Goal: Information Seeking & Learning: Check status

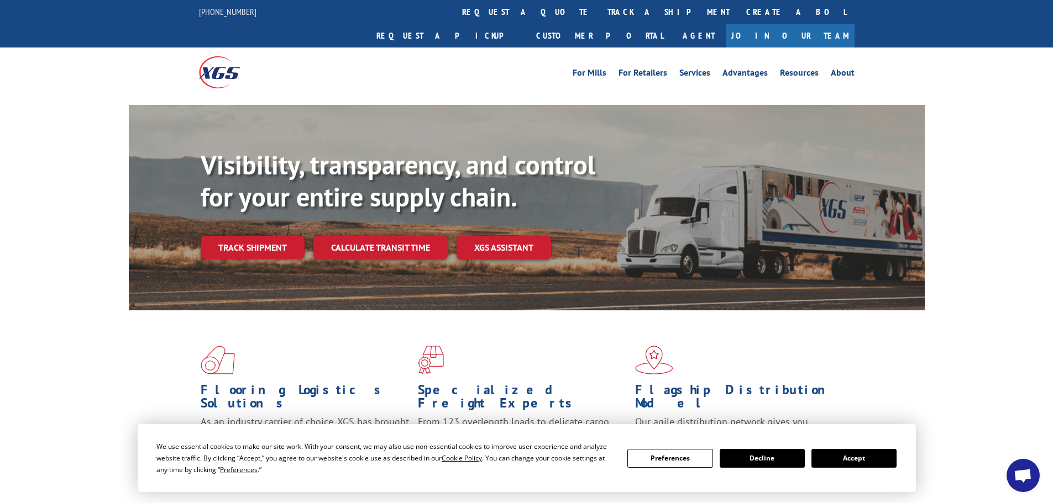
click at [876, 462] on button "Accept" at bounding box center [853, 458] width 85 height 19
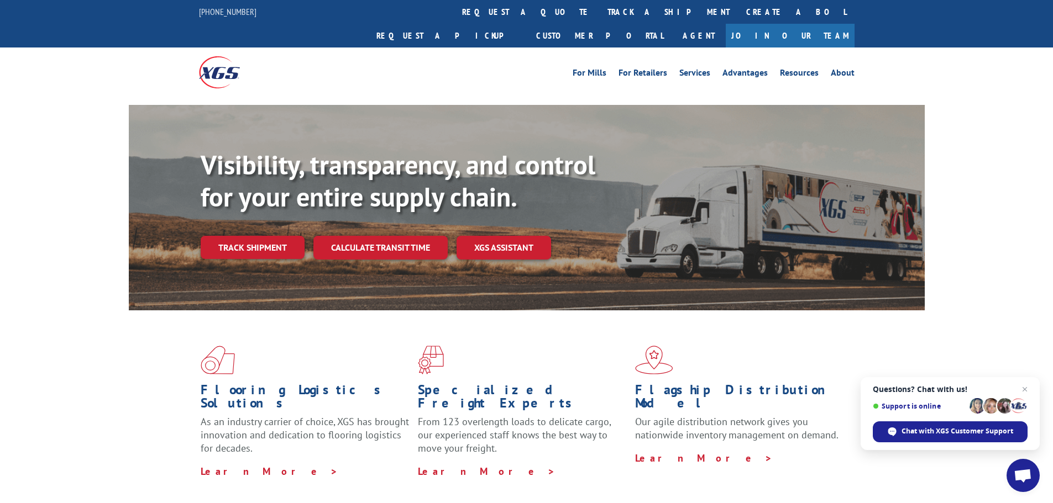
click at [476, 48] on div "For Mills For Retailers Services Advantages Resources About For Mills For Retai…" at bounding box center [526, 72] width 655 height 49
click at [599, 13] on link "track a shipment" at bounding box center [668, 12] width 139 height 24
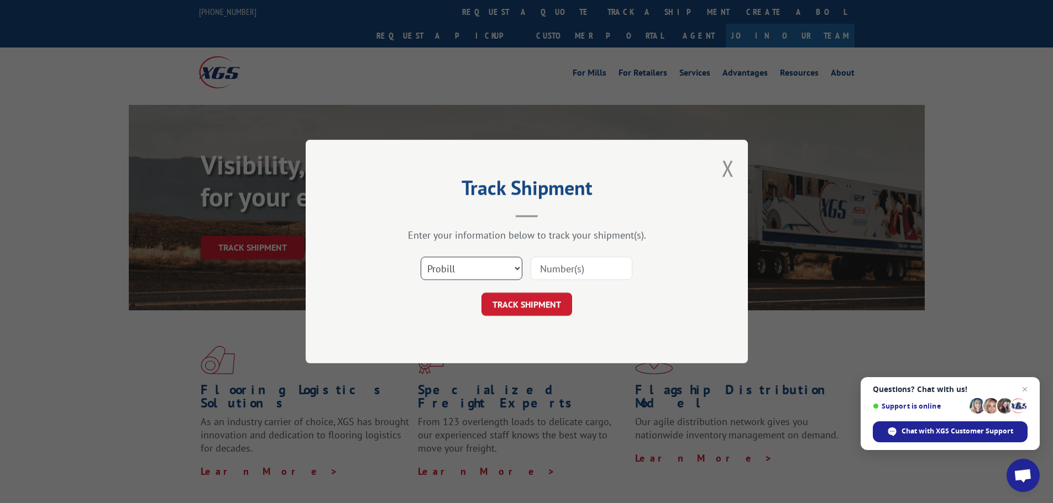
click at [455, 275] on select "Select category... Probill BOL PO" at bounding box center [471, 268] width 102 height 23
select select "bol"
click at [420, 257] on select "Select category... Probill BOL PO" at bounding box center [471, 268] width 102 height 23
paste input "5266651"
type input "5266651"
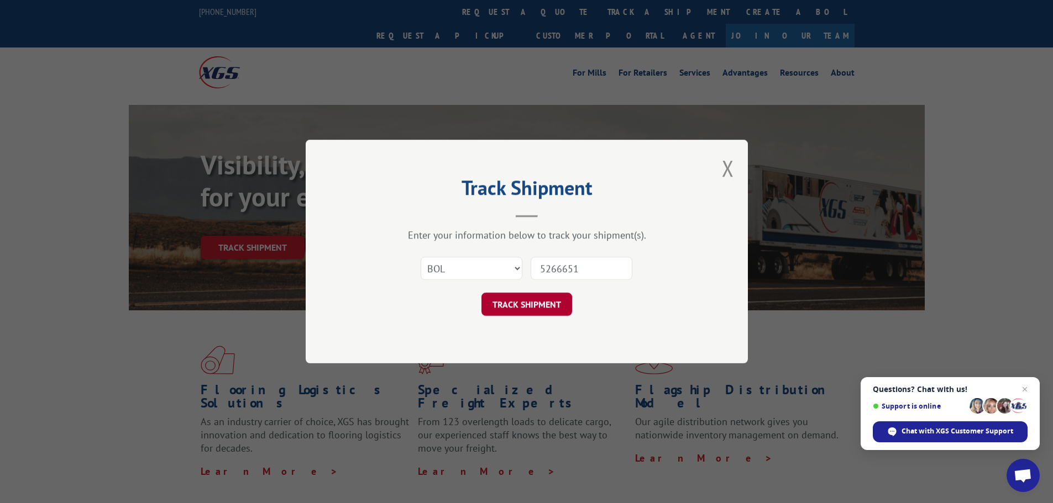
click at [496, 298] on button "TRACK SHIPMENT" at bounding box center [526, 304] width 91 height 23
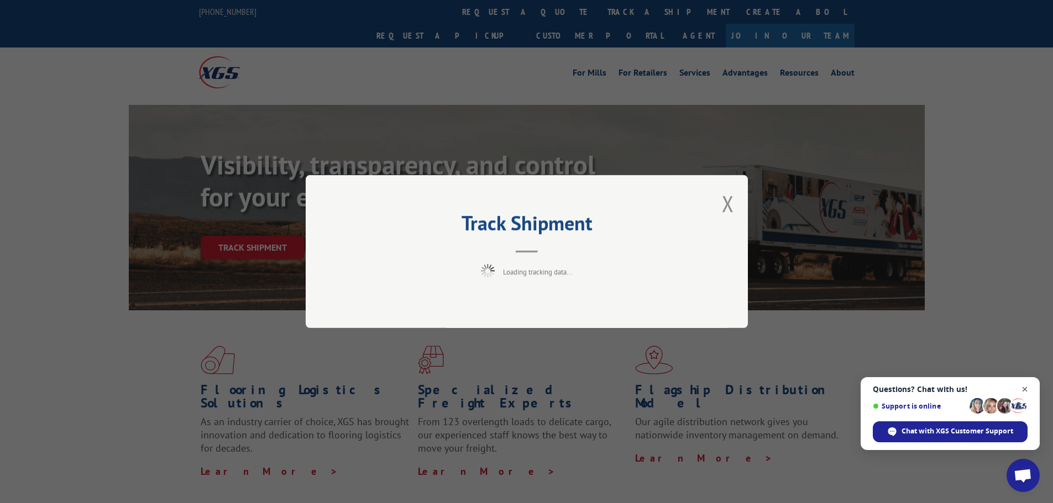
click at [1026, 389] on span "Close chat" at bounding box center [1025, 390] width 14 height 14
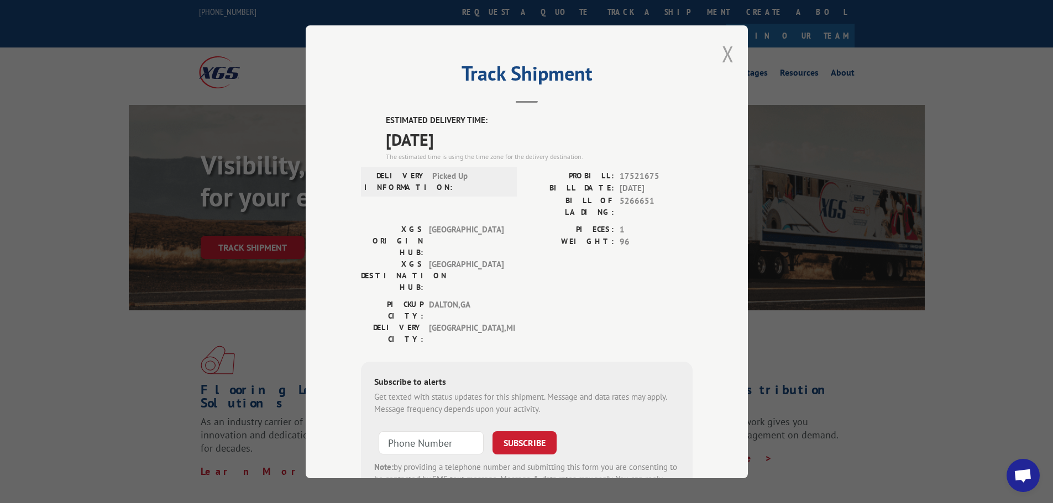
click at [722, 59] on button "Close modal" at bounding box center [728, 53] width 12 height 29
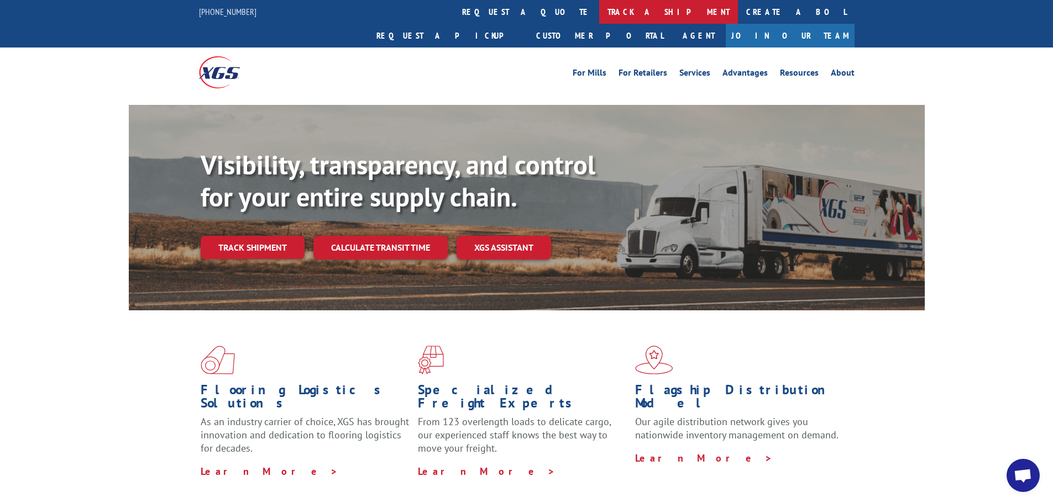
click at [599, 20] on link "track a shipment" at bounding box center [668, 12] width 139 height 24
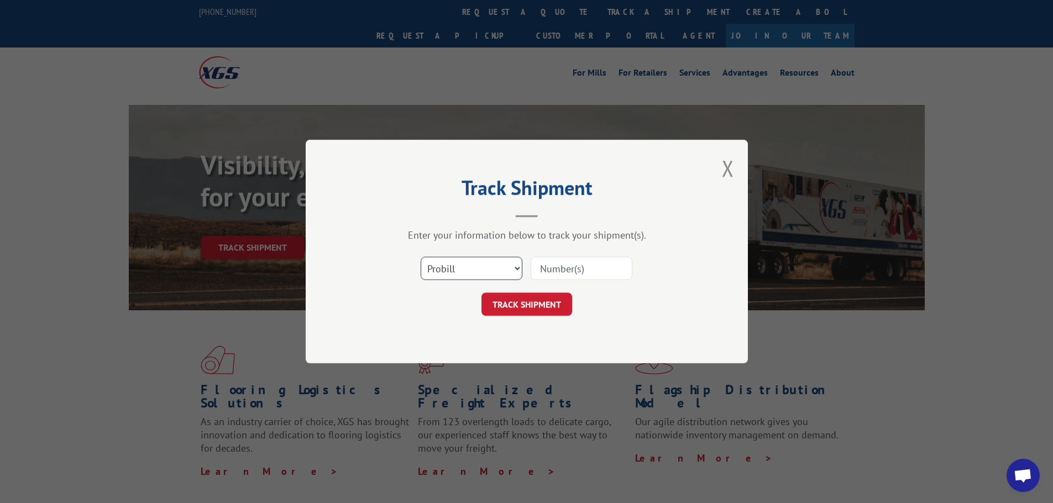
click at [455, 262] on select "Select category... Probill BOL PO" at bounding box center [471, 268] width 102 height 23
select select "bol"
click at [420, 257] on select "Select category... Probill BOL PO" at bounding box center [471, 268] width 102 height 23
paste input "5286079"
type input "5286079"
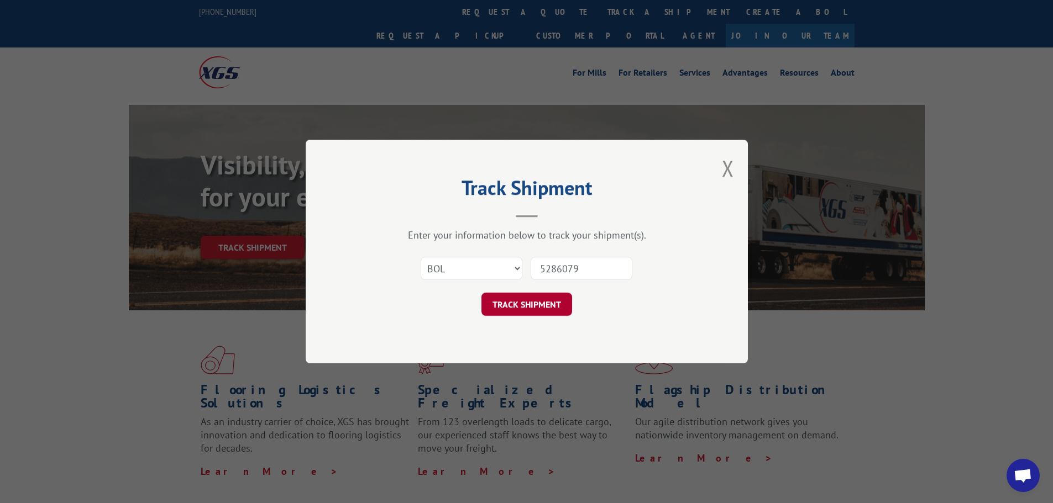
click at [534, 308] on button "TRACK SHIPMENT" at bounding box center [526, 304] width 91 height 23
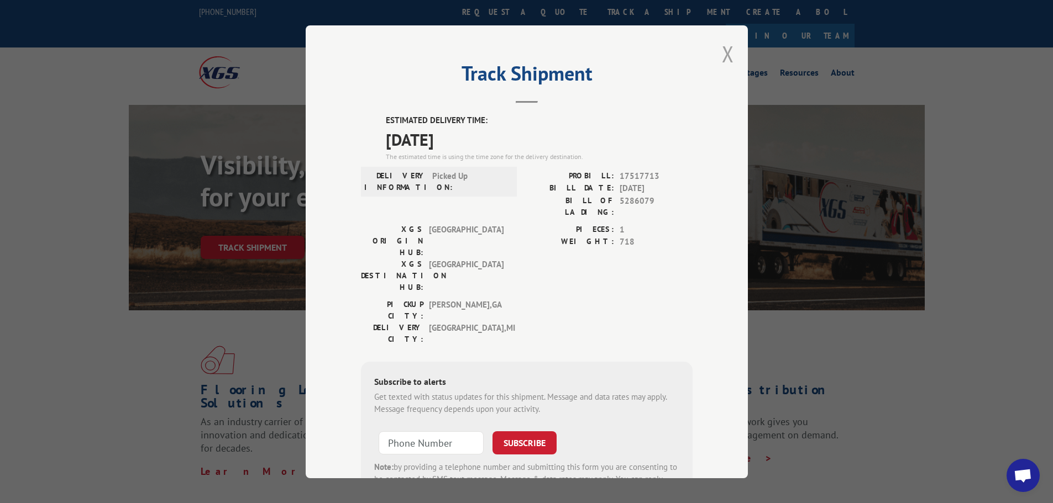
click at [726, 55] on button "Close modal" at bounding box center [728, 53] width 12 height 29
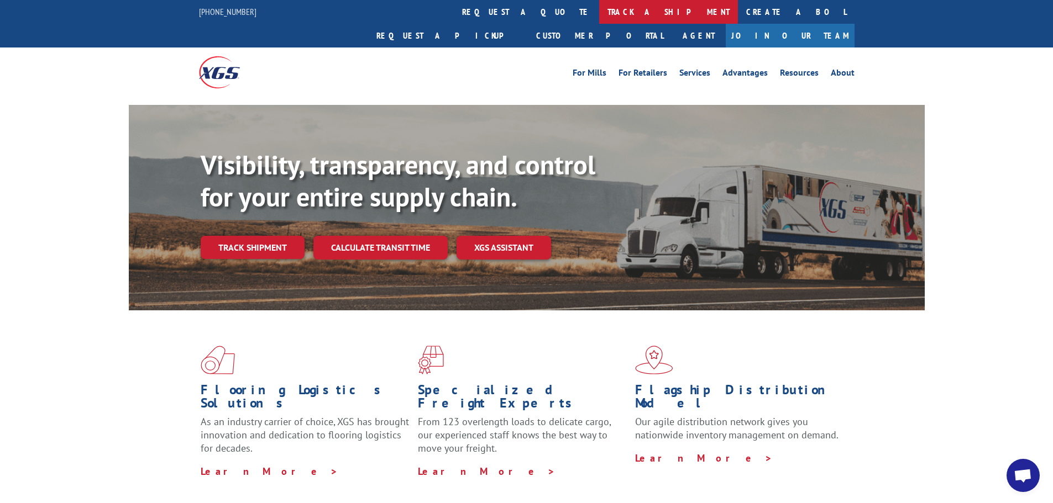
click at [599, 12] on link "track a shipment" at bounding box center [668, 12] width 139 height 24
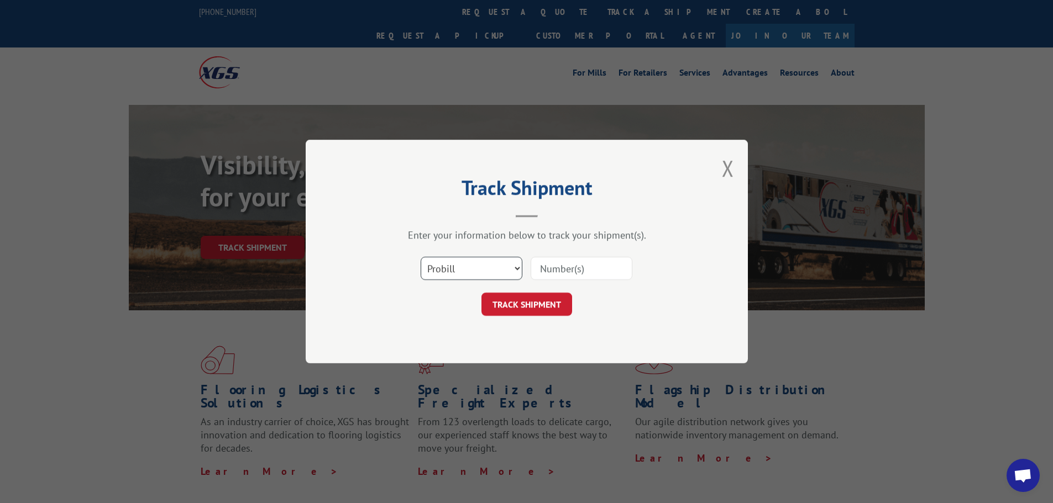
click at [467, 278] on select "Select category... Probill BOL PO" at bounding box center [471, 268] width 102 height 23
select select "bol"
click at [420, 257] on select "Select category... Probill BOL PO" at bounding box center [471, 268] width 102 height 23
paste input "5286079"
type input "5286079"
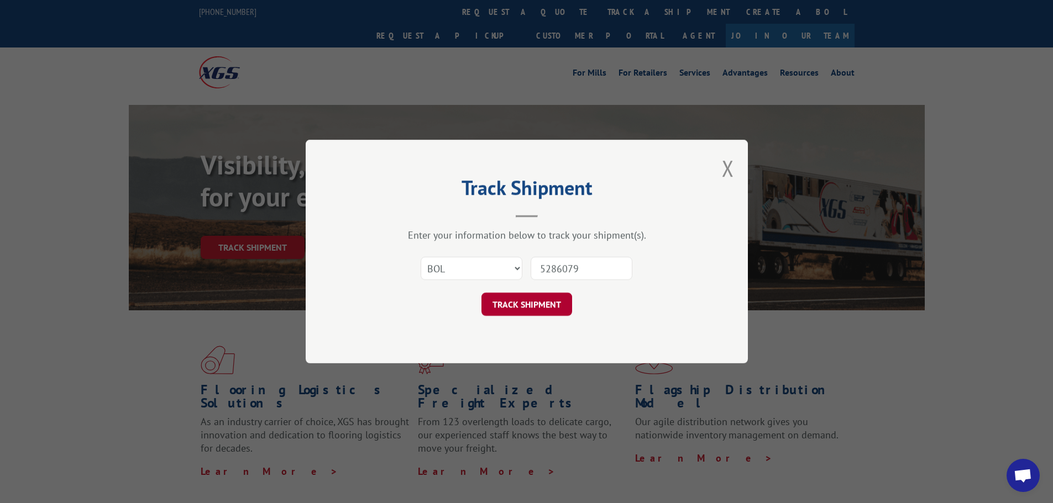
click at [521, 314] on button "TRACK SHIPMENT" at bounding box center [526, 304] width 91 height 23
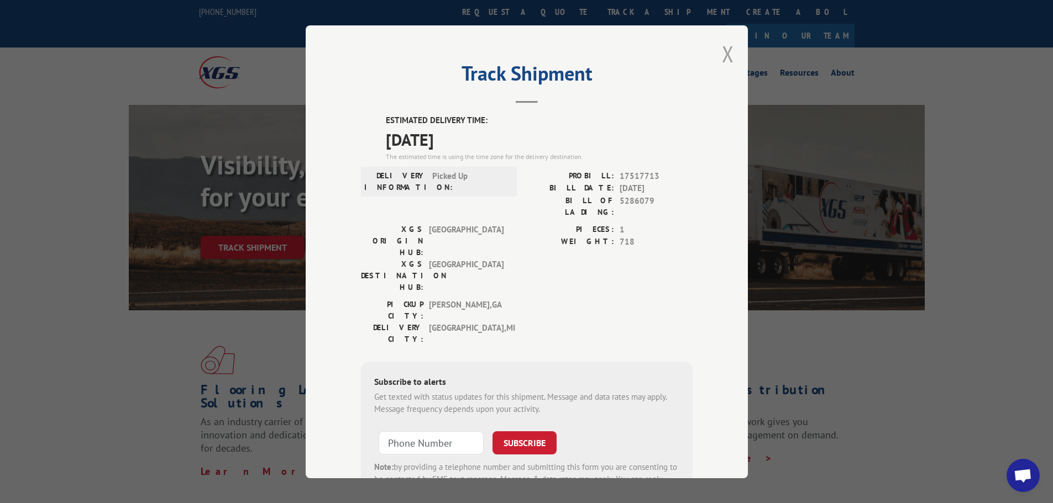
click at [729, 55] on button "Close modal" at bounding box center [728, 53] width 12 height 29
